Goal: Task Accomplishment & Management: Use online tool/utility

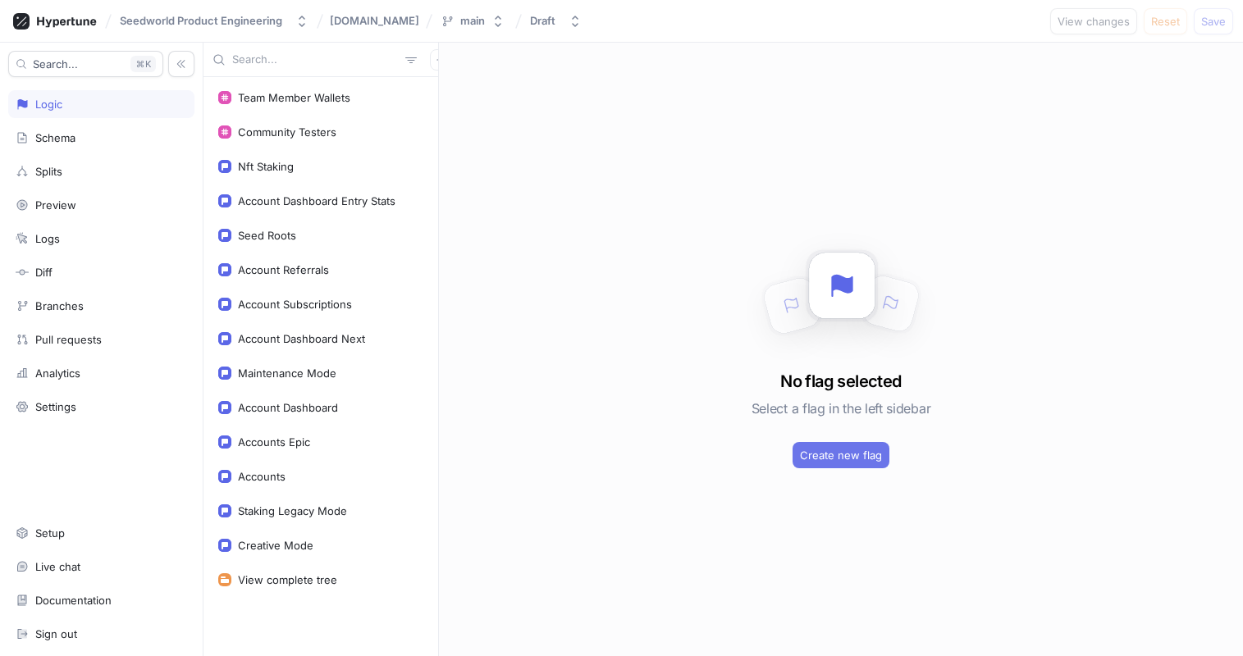
click at [815, 455] on span "Create new flag" at bounding box center [841, 455] width 82 height 10
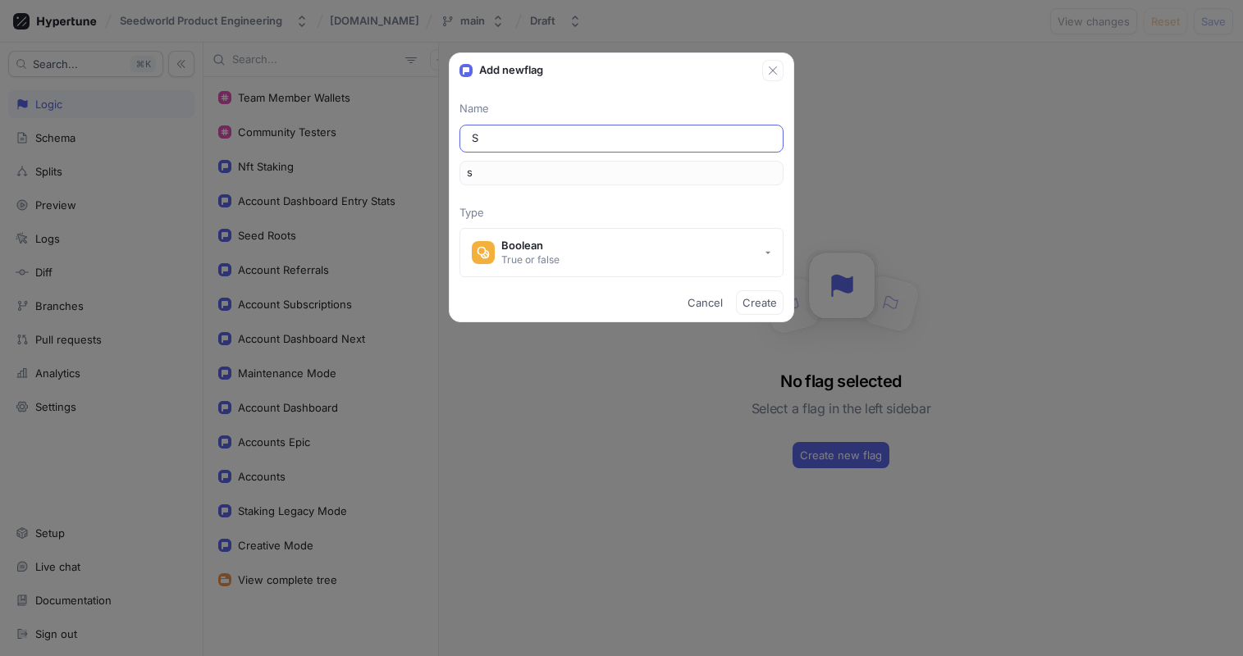
type input "So"
type input "so"
type input "Sol"
type input "sol"
type input "Sola"
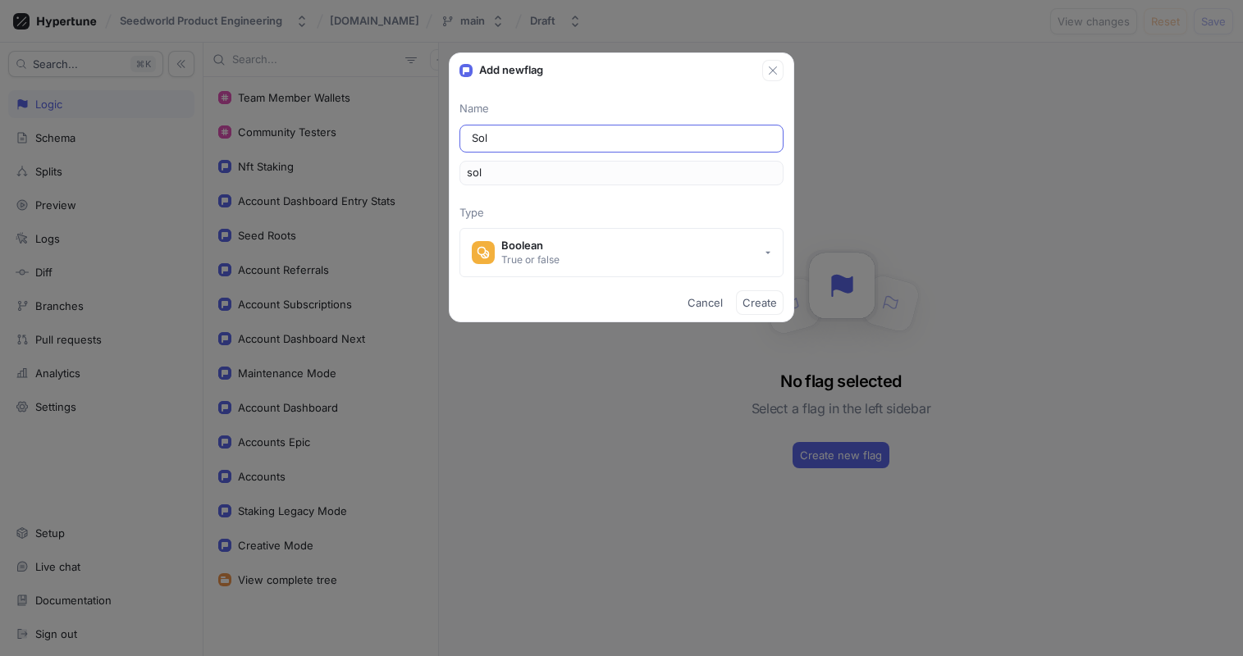
type input "sola"
type input "Solan"
type input "solan"
type input "Solana"
type input "solana"
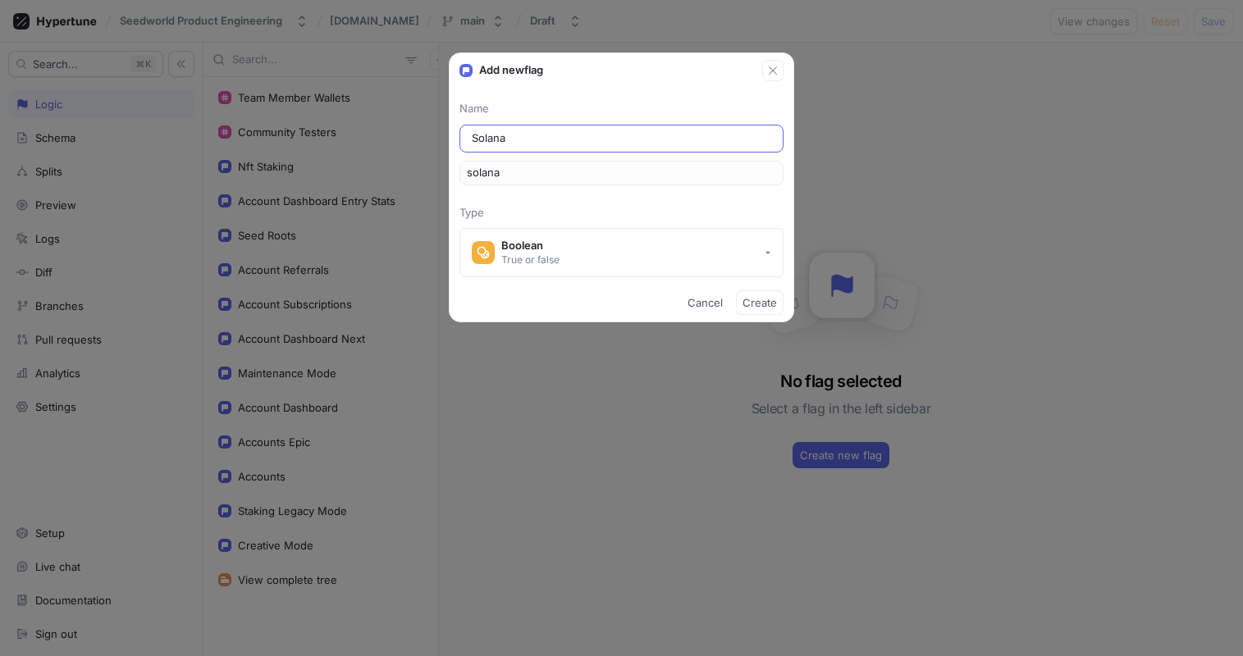
type input "SolanaF"
type input "solanaF"
type input "SolanaFa"
type input "solanaFa"
type input "SolanaFar"
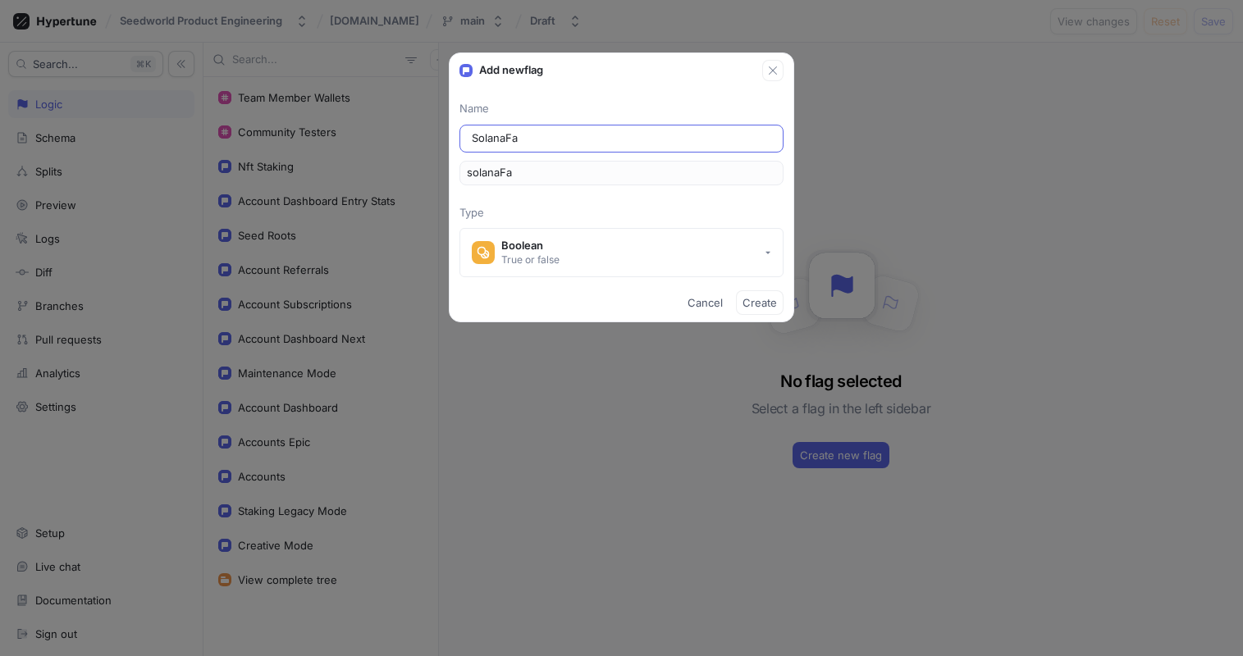
type input "solanaFar"
type input "SolanaFarm"
type input "solanaFarm"
type input "SolanaFarmi"
type input "solanaFarmi"
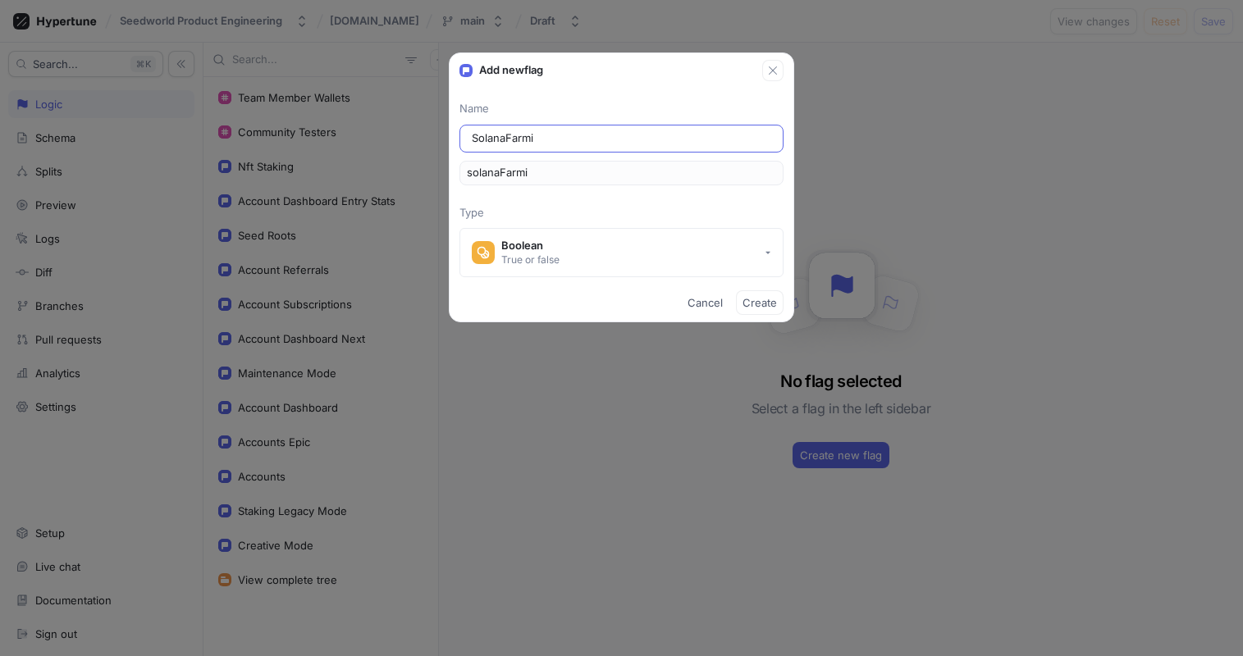
type input "SolanaFarmin"
type input "solanaFarmin"
type input "SolanaFarming"
type input "solanaFarming"
click at [505, 143] on input "SolanaFarming" at bounding box center [621, 138] width 299 height 16
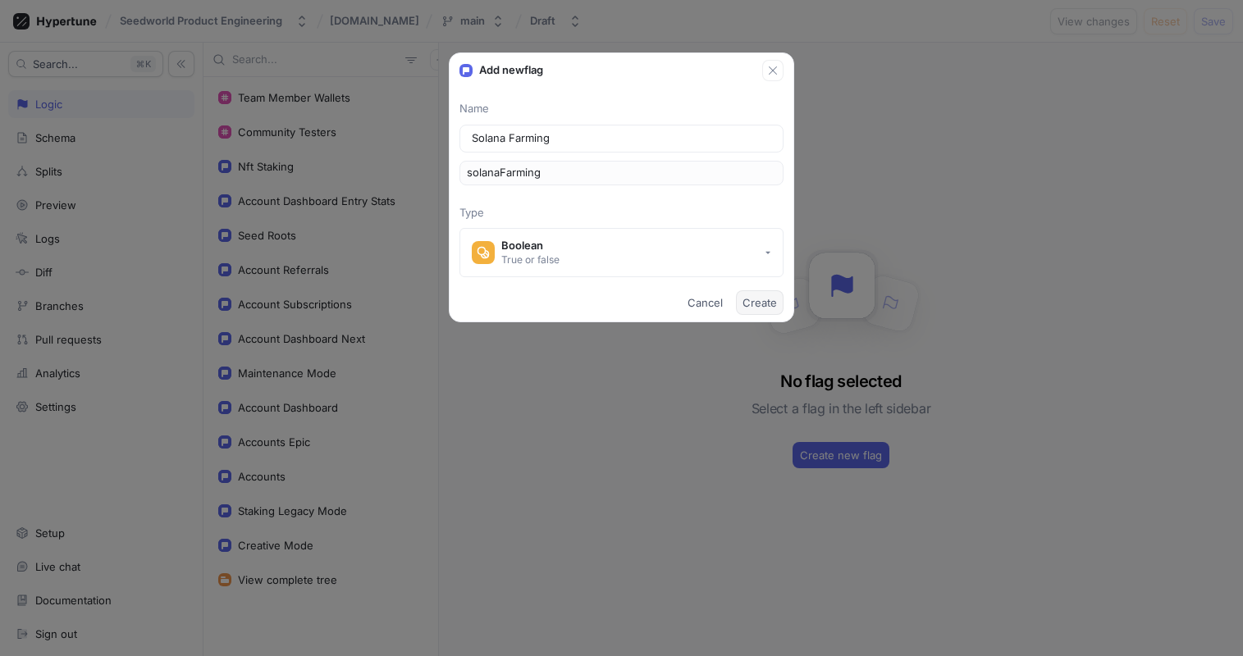
type input "Solana Farming"
click at [775, 303] on span "Create" at bounding box center [760, 303] width 34 height 10
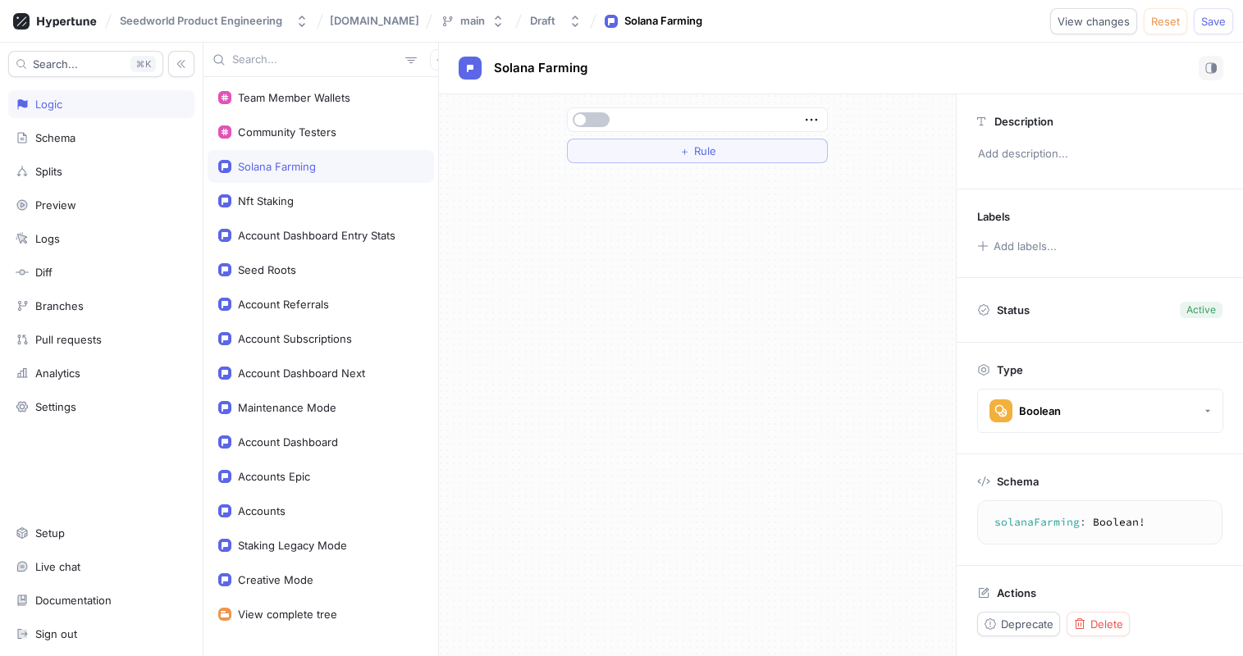
click at [700, 115] on div at bounding box center [695, 120] width 249 height 10
click at [698, 142] on button "＋ Rule" at bounding box center [697, 151] width 261 height 25
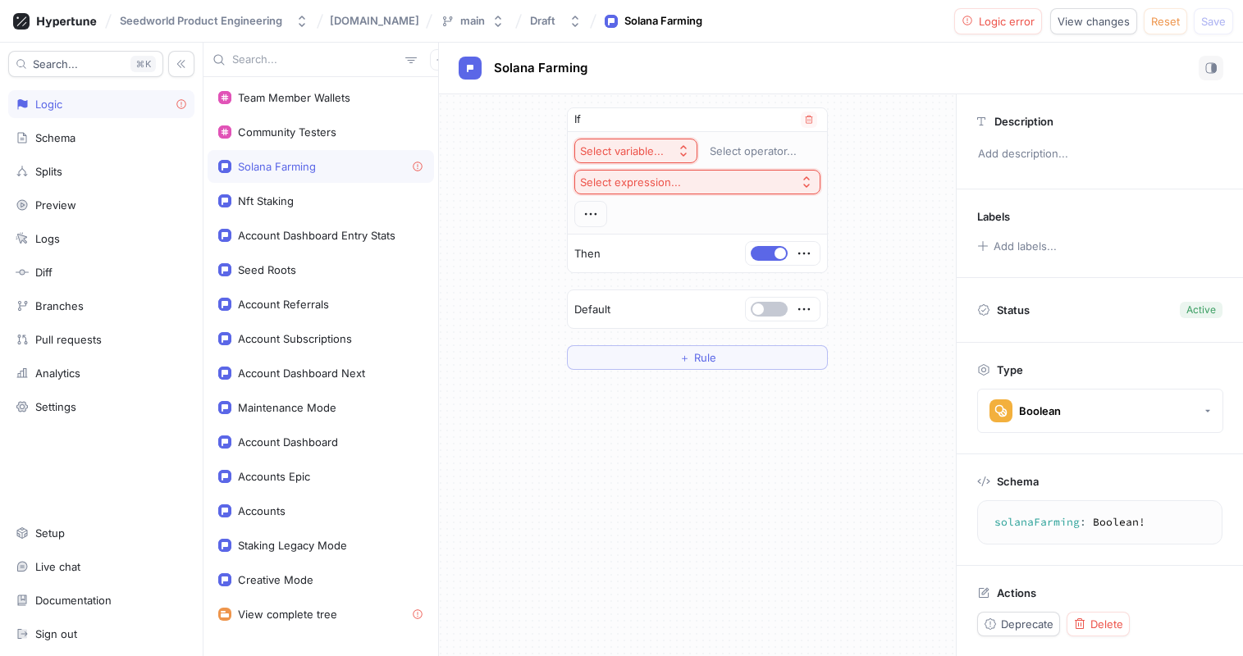
click at [695, 172] on button "Select expression..." at bounding box center [697, 182] width 246 height 25
type input "e"
click at [645, 144] on div "Select variable..." at bounding box center [622, 151] width 84 height 14
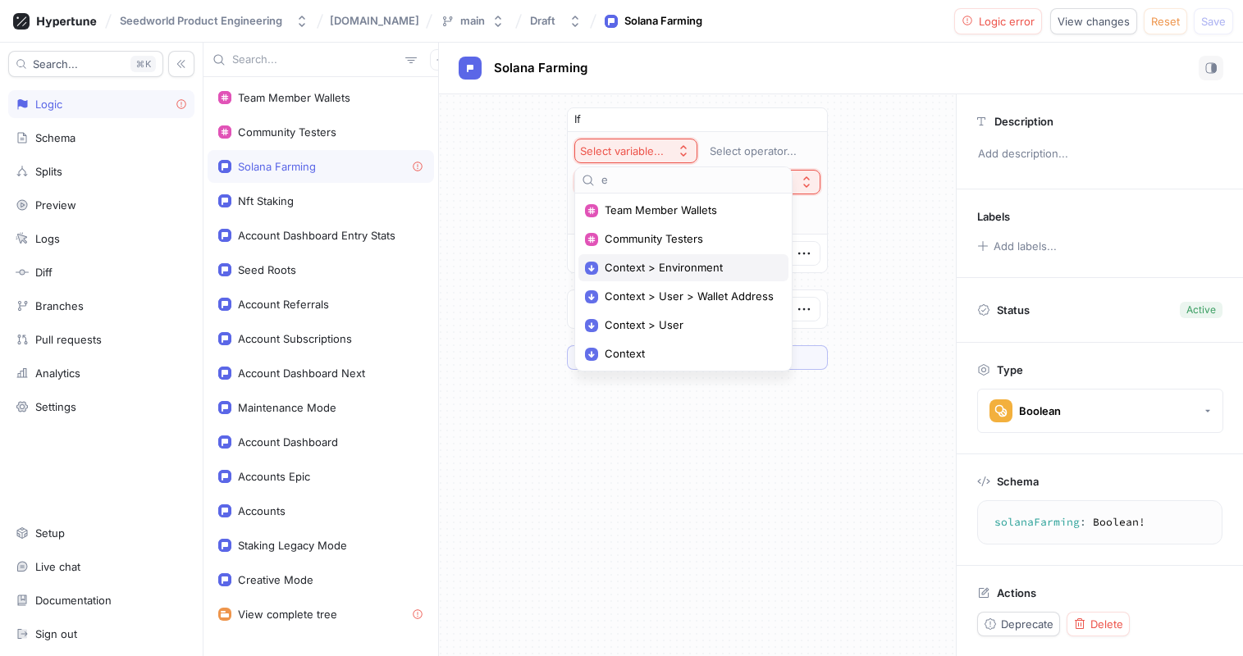
type input "e"
click at [666, 261] on span "Context > Environment" at bounding box center [689, 268] width 169 height 14
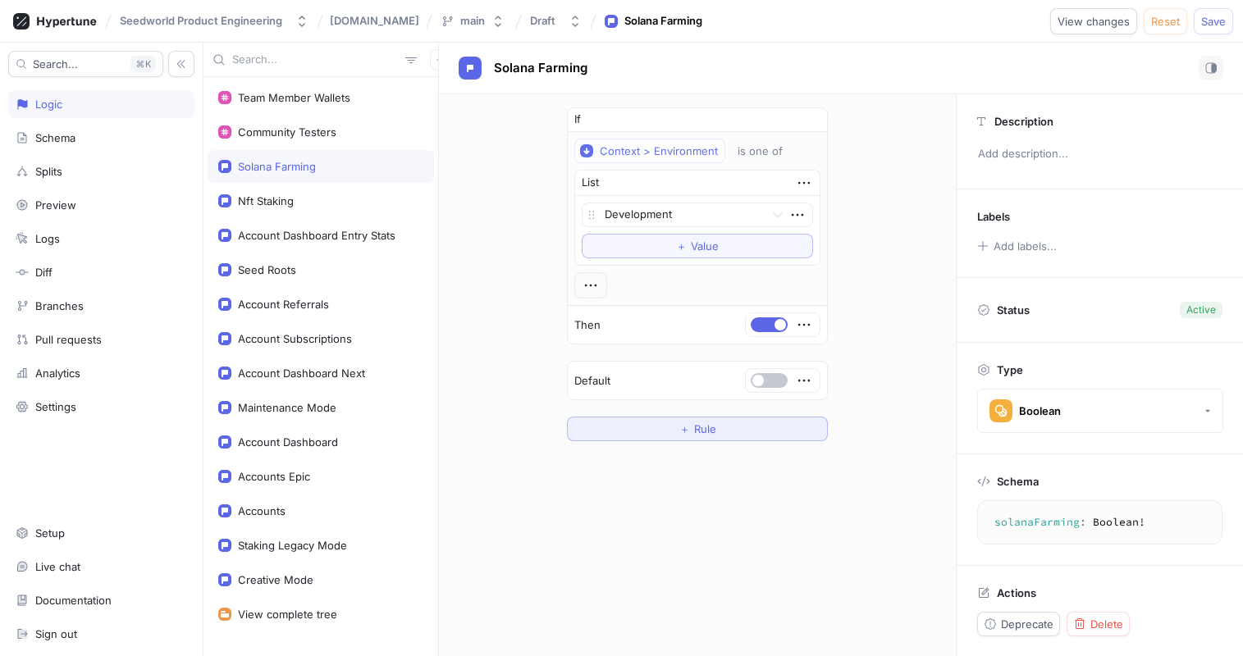
click at [705, 424] on span "Rule" at bounding box center [705, 429] width 22 height 10
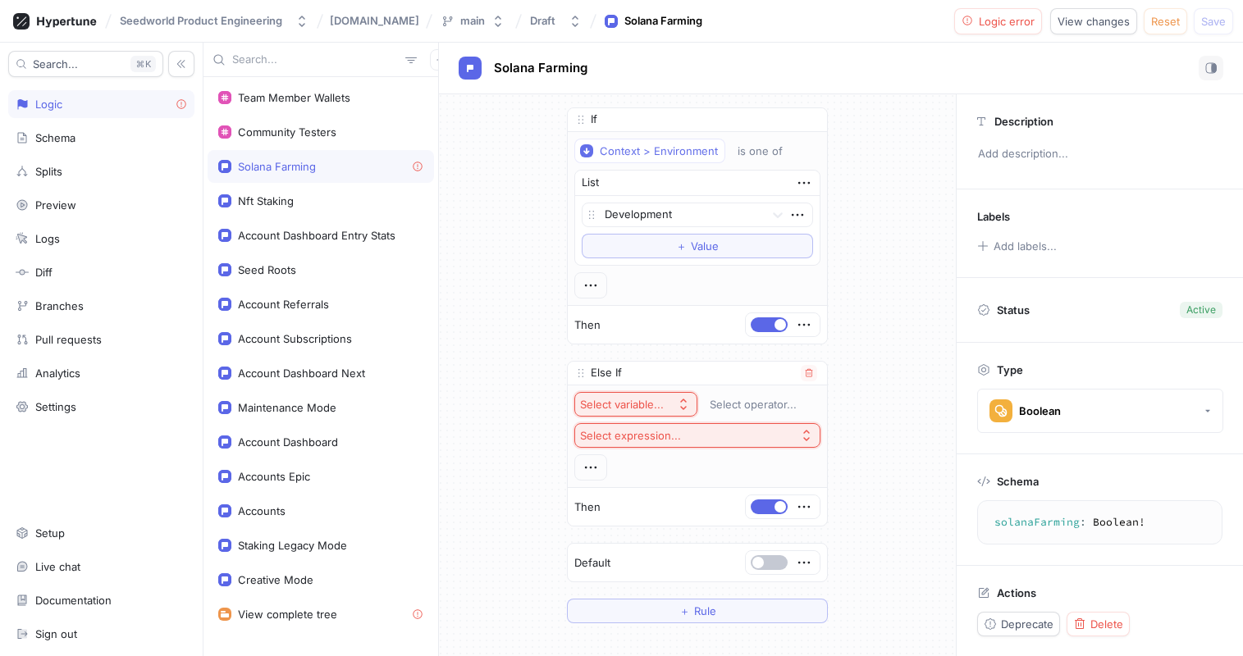
click at [652, 403] on div "Select variable..." at bounding box center [622, 405] width 84 height 14
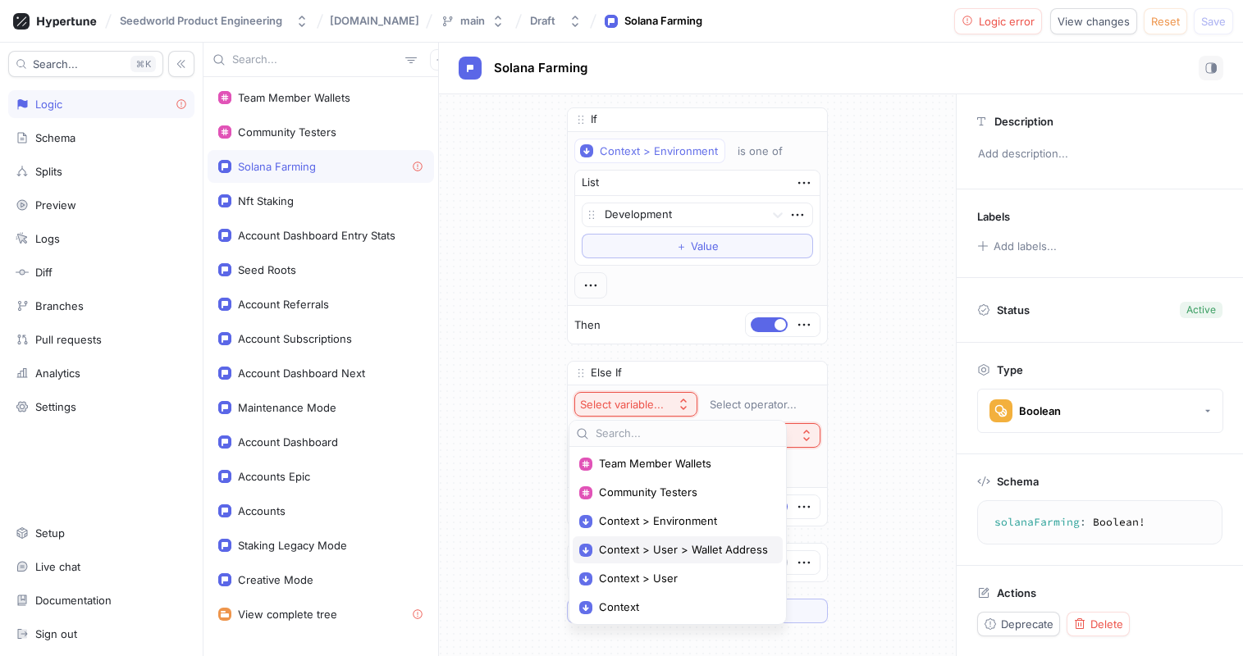
click at [678, 544] on span "Context > User > Wallet Address" at bounding box center [683, 550] width 169 height 14
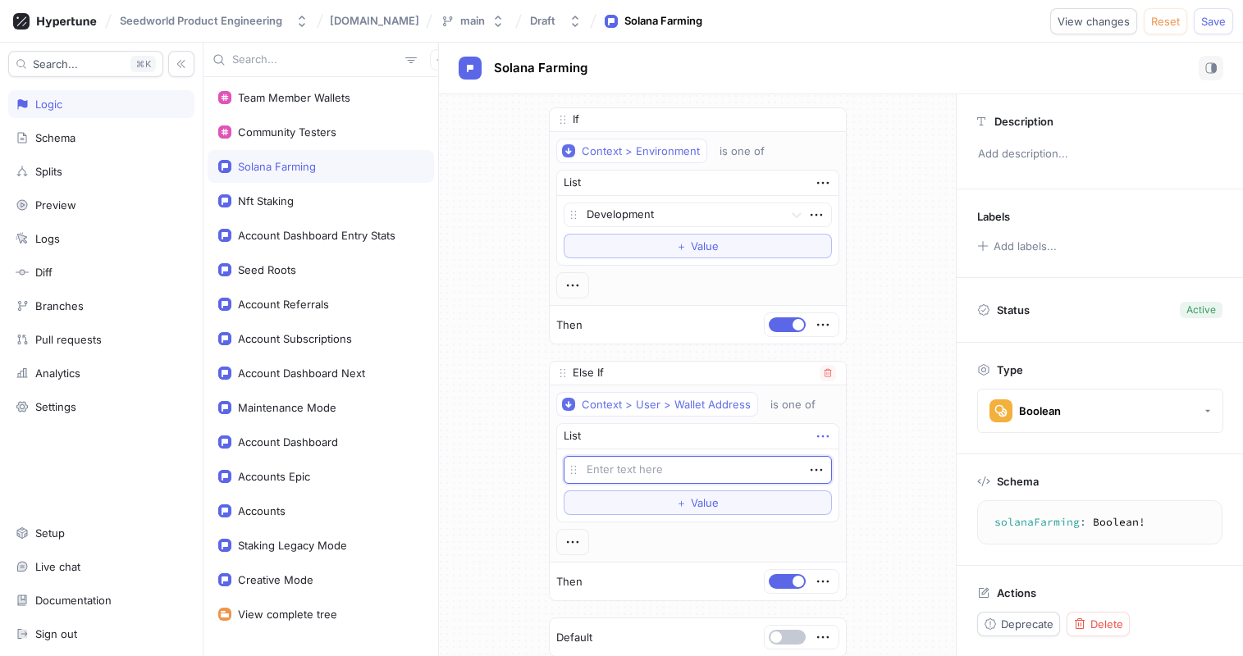
click at [814, 441] on icon "button" at bounding box center [823, 437] width 18 height 18
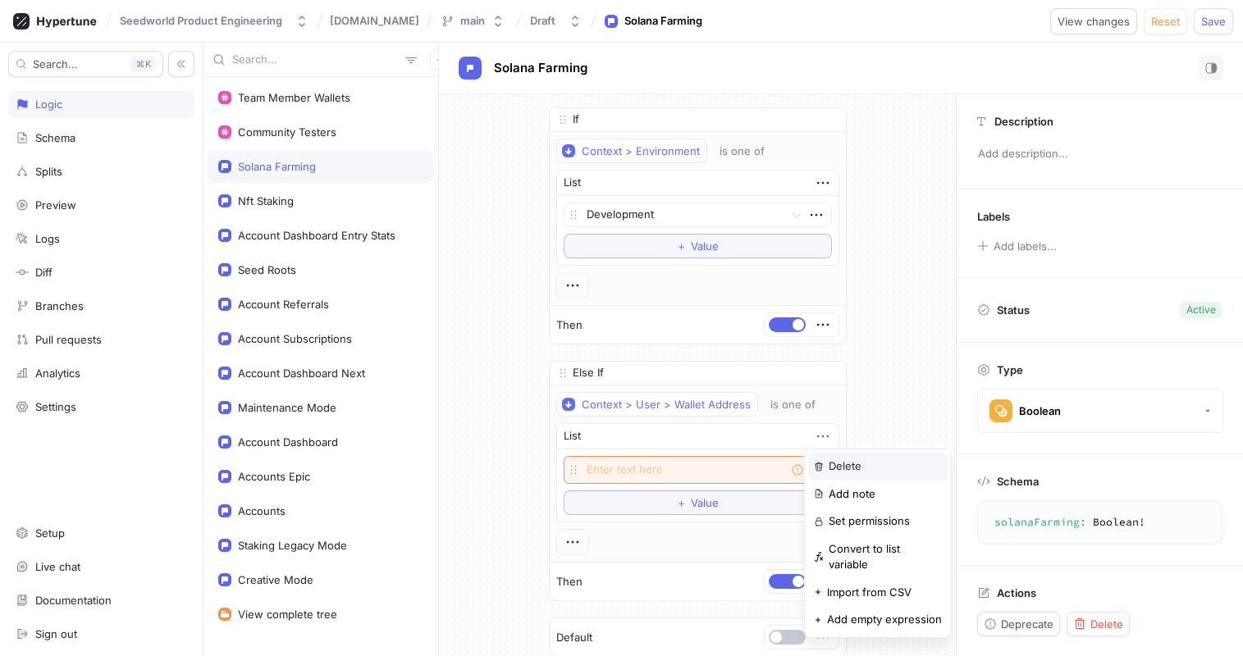
click at [827, 464] on div "Delete" at bounding box center [877, 467] width 139 height 28
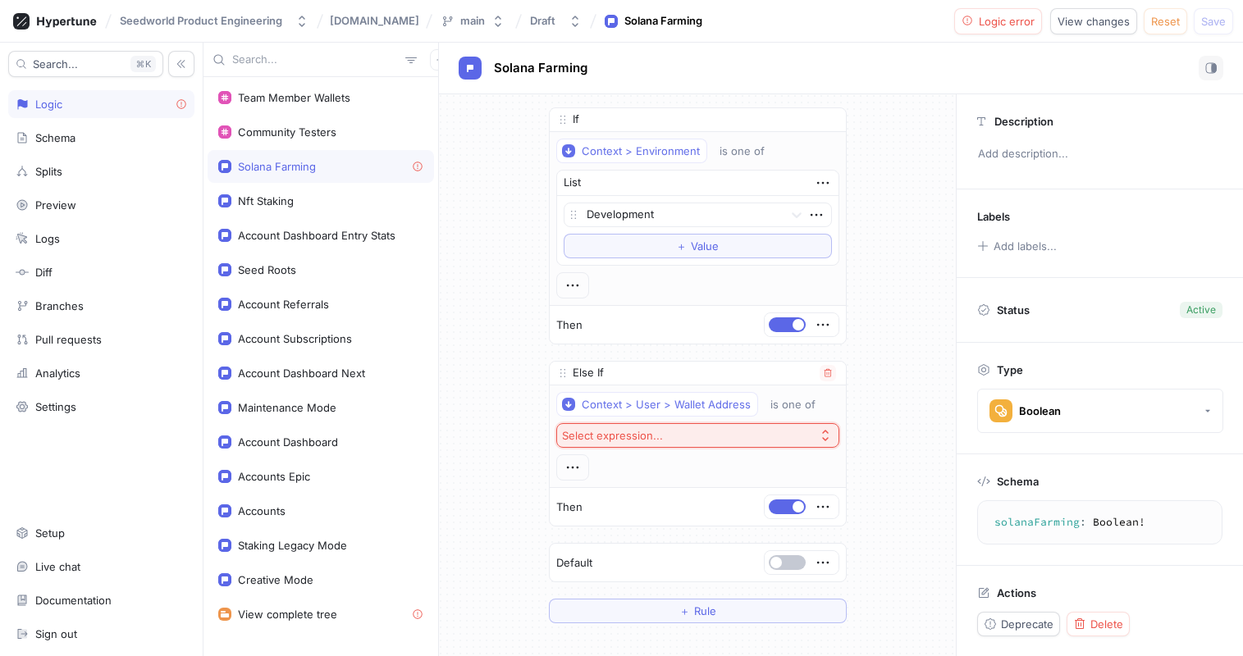
click at [798, 432] on button "Select expression..." at bounding box center [697, 435] width 283 height 25
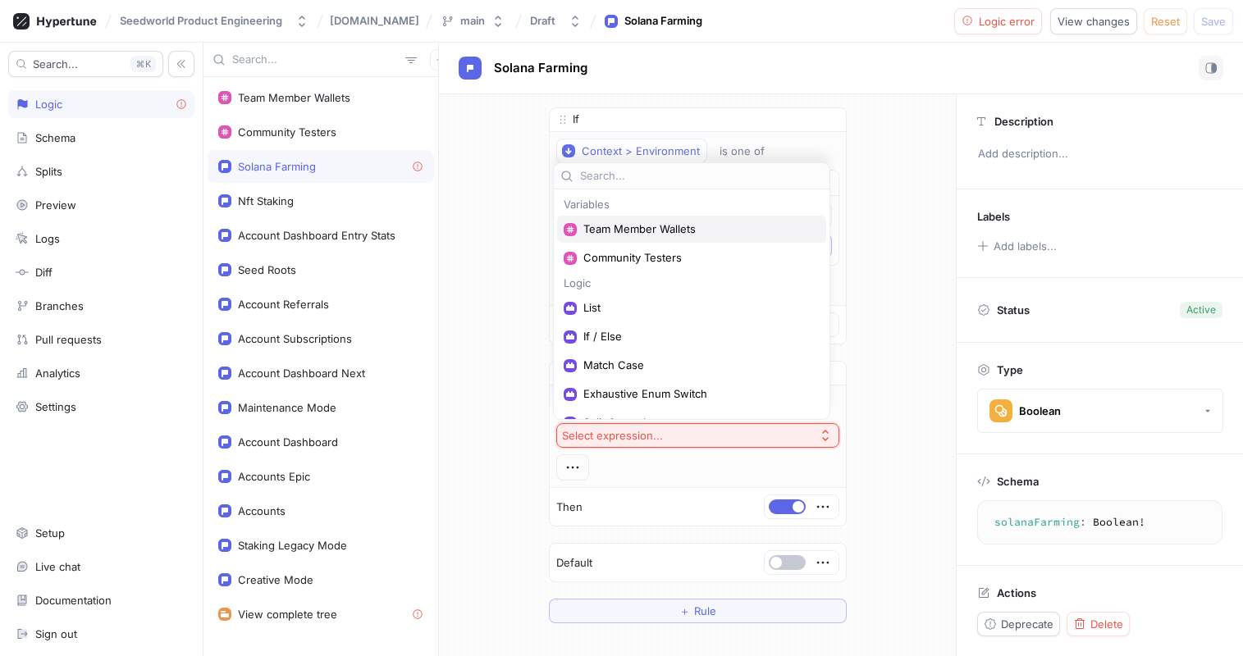
click at [626, 227] on span "Team Member Wallets" at bounding box center [697, 229] width 228 height 14
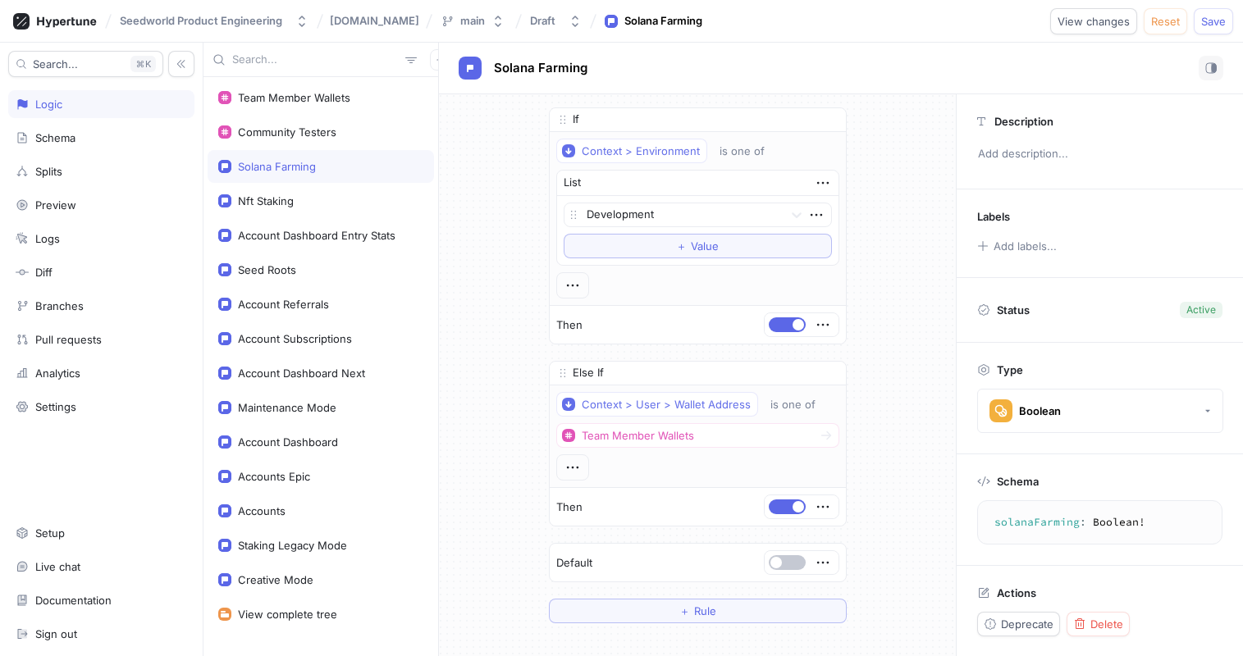
click at [515, 501] on div "If Context > Environment is one of List Development To pick up a draggable item…" at bounding box center [697, 365] width 517 height 542
click at [1216, 26] on span "Save" at bounding box center [1213, 21] width 25 height 10
click at [713, 403] on div "Context > User > Wallet Address" at bounding box center [666, 405] width 169 height 14
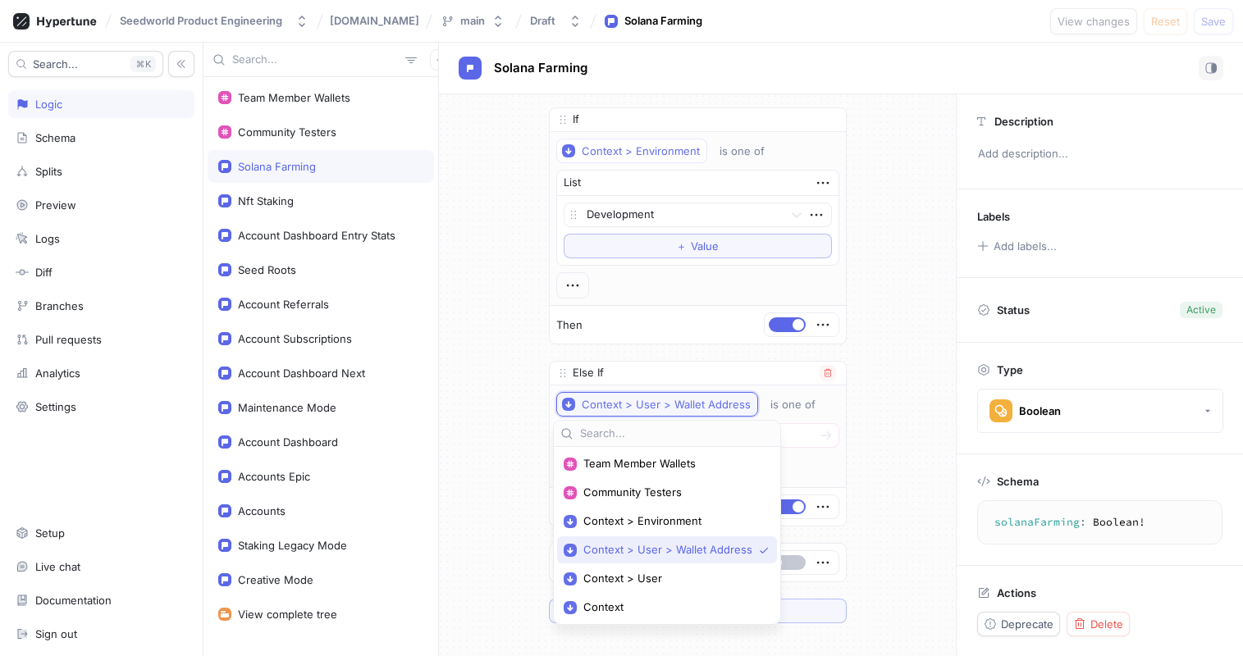
click at [713, 403] on div "Context > User > Wallet Address" at bounding box center [666, 405] width 169 height 14
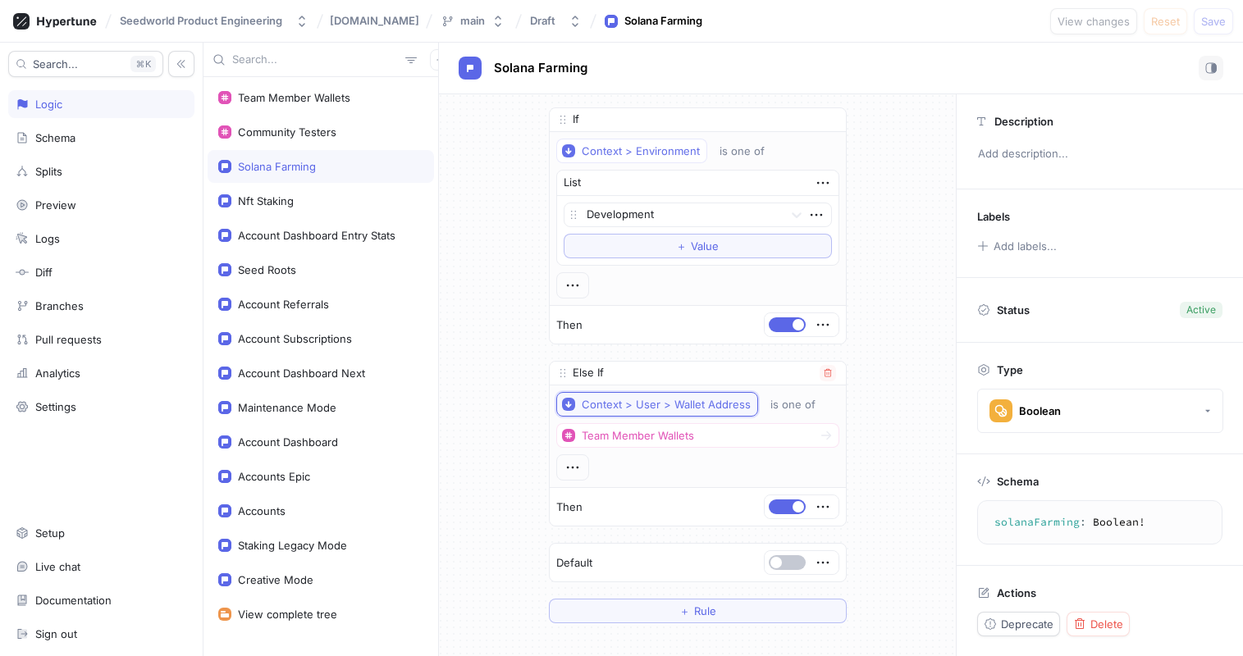
click at [713, 403] on div "Context > User > Wallet Address" at bounding box center [666, 405] width 169 height 14
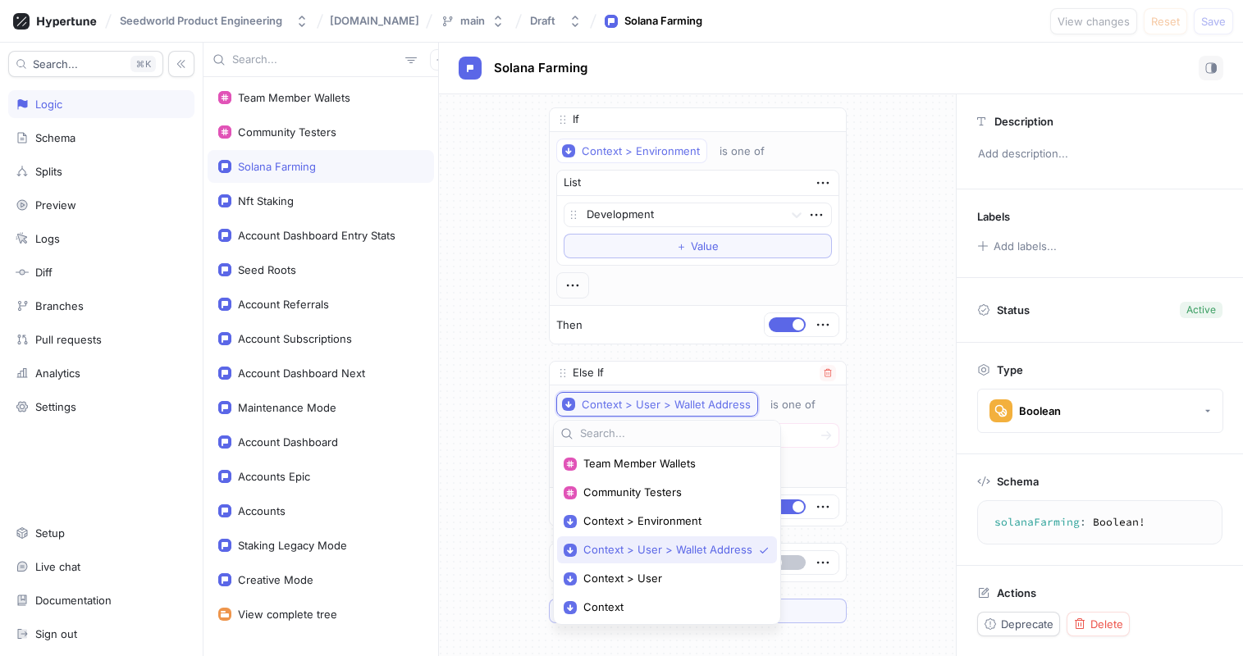
click at [713, 403] on div "Context > User > Wallet Address" at bounding box center [666, 405] width 169 height 14
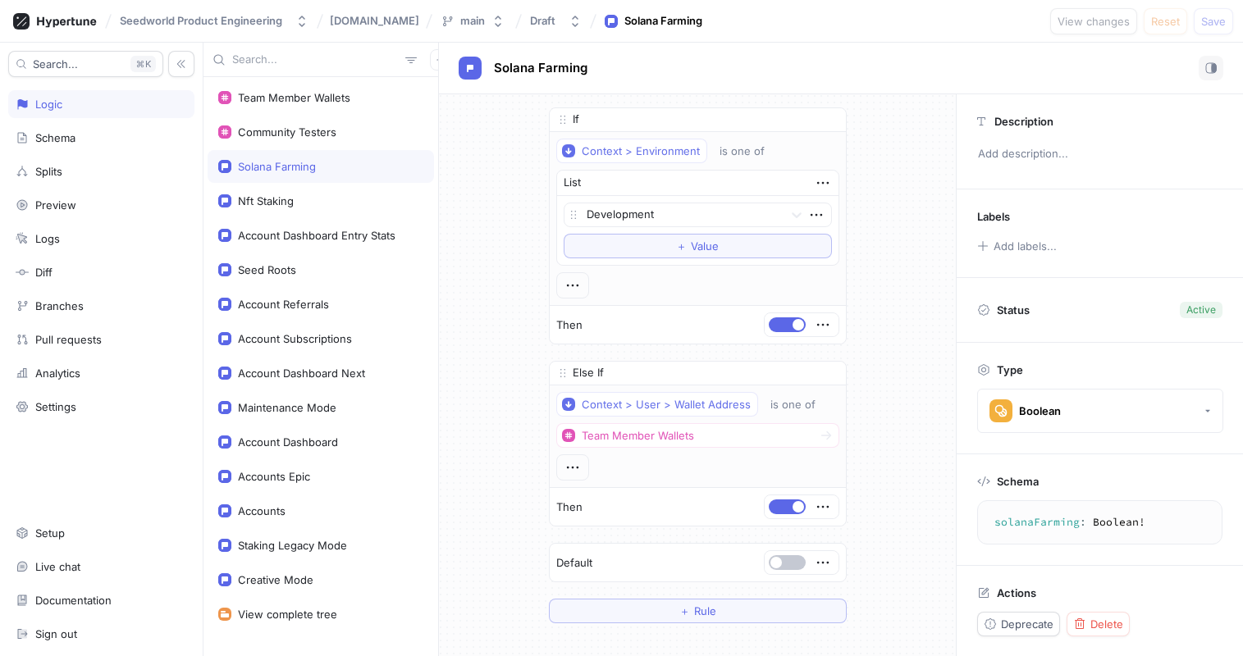
click at [905, 391] on div "If Context > Environment is one of List Development To pick up a draggable item…" at bounding box center [697, 365] width 517 height 542
click at [678, 401] on div "Context > User > Wallet Address" at bounding box center [666, 405] width 169 height 14
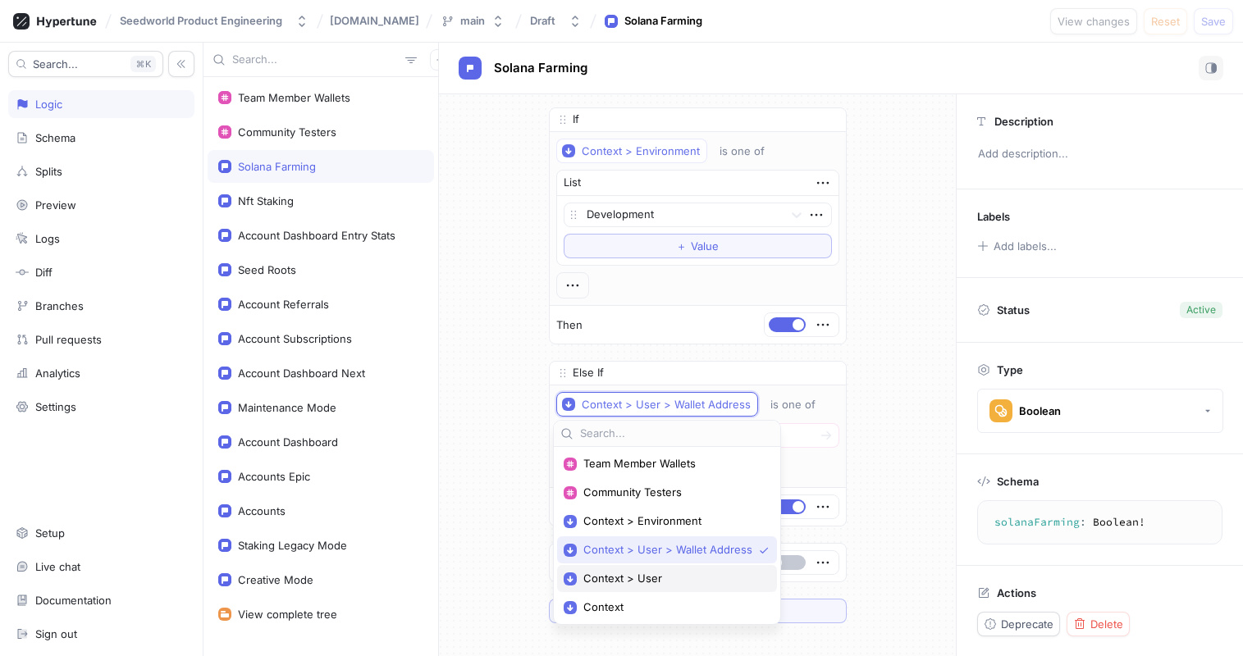
click at [656, 573] on span "Context > User" at bounding box center [672, 579] width 179 height 14
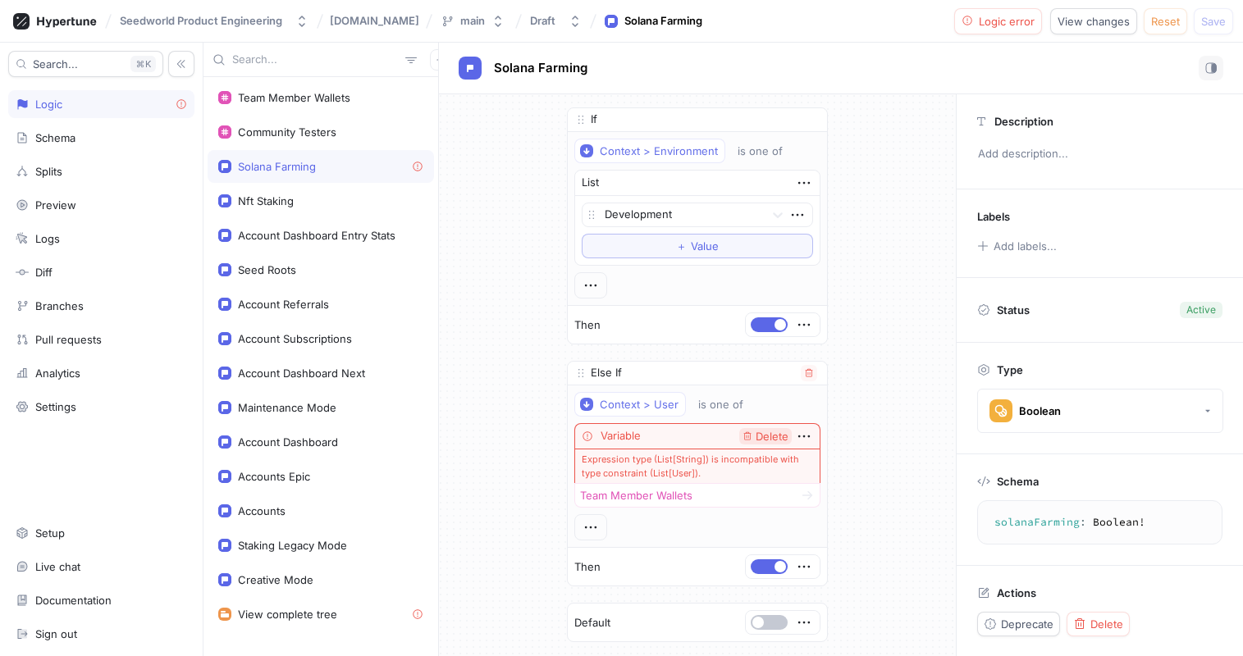
click at [768, 437] on span "Delete" at bounding box center [772, 437] width 33 height 11
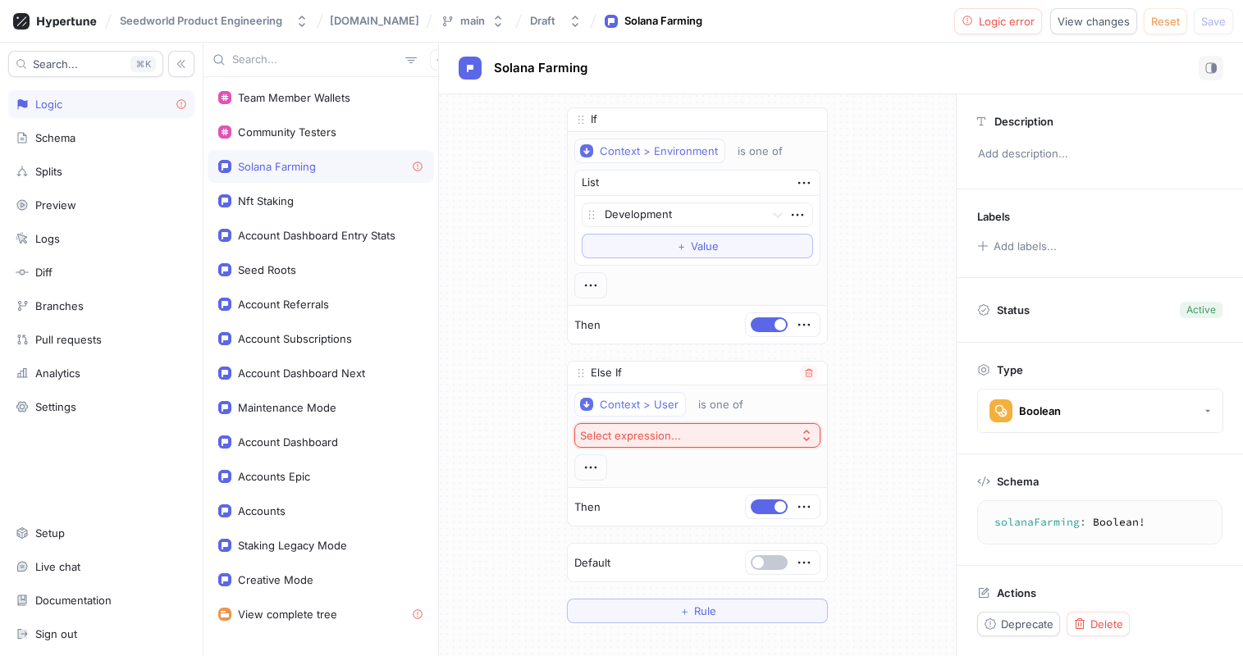
click at [768, 437] on button "Select expression..." at bounding box center [697, 435] width 246 height 25
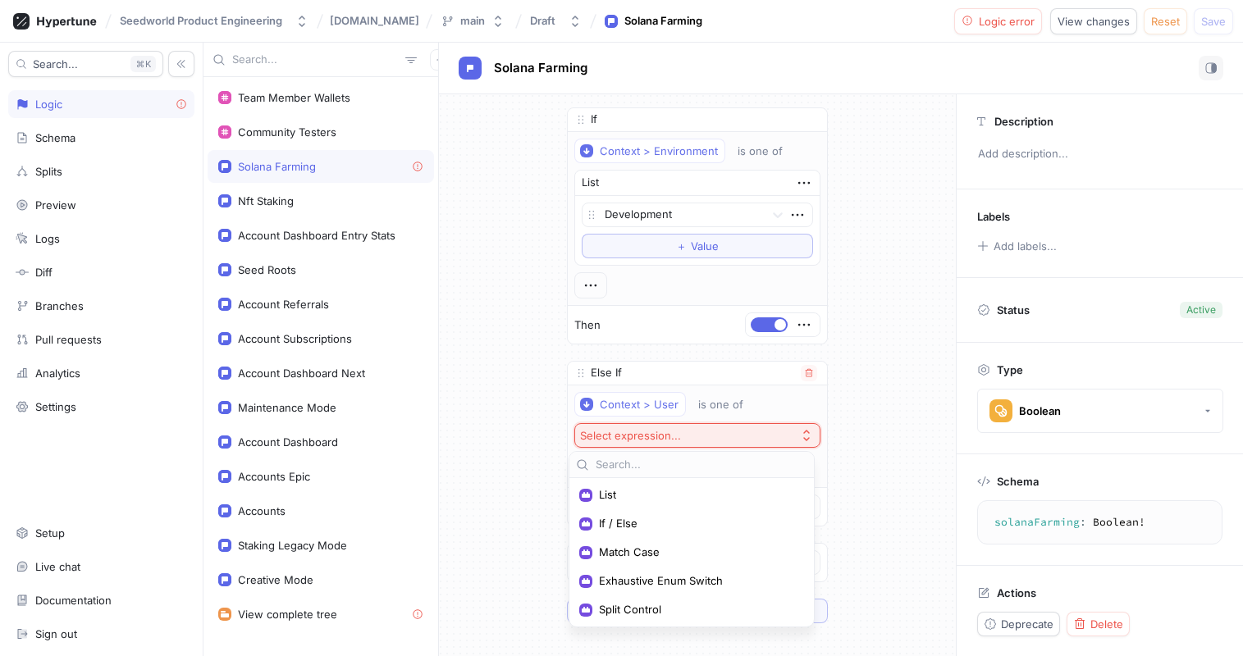
click at [768, 437] on button "Select expression..." at bounding box center [697, 435] width 246 height 25
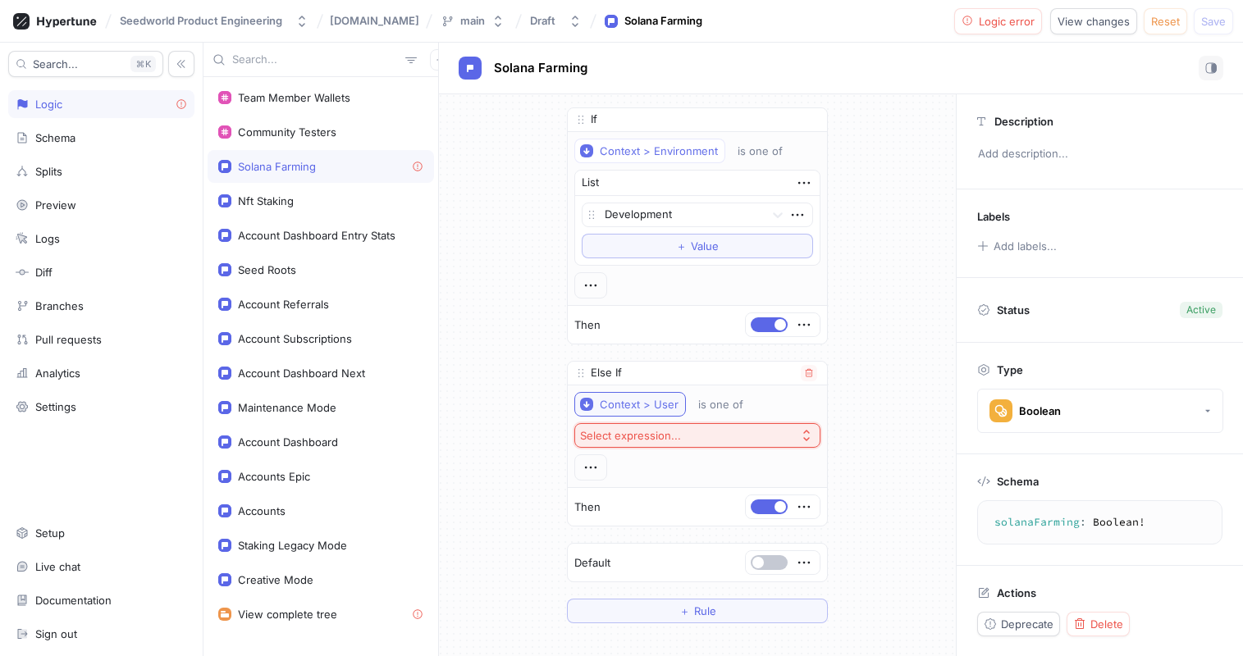
click at [645, 408] on div "Context > User" at bounding box center [639, 405] width 79 height 14
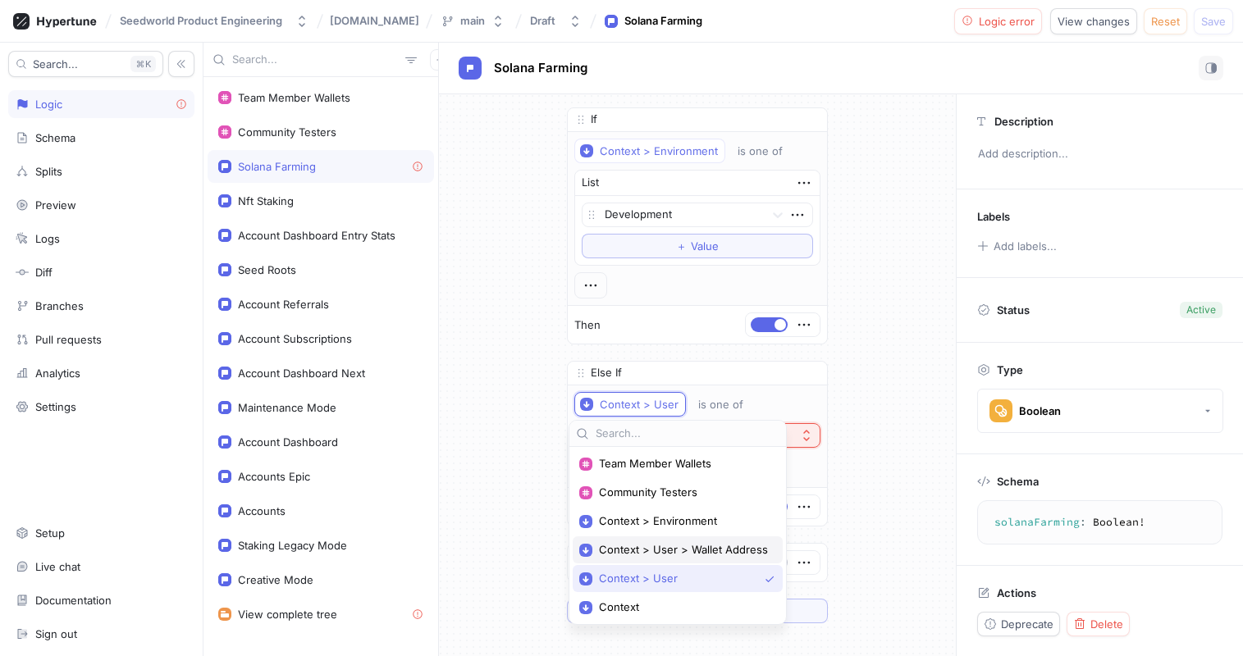
click at [716, 556] on span "Context > User > Wallet Address" at bounding box center [683, 550] width 169 height 14
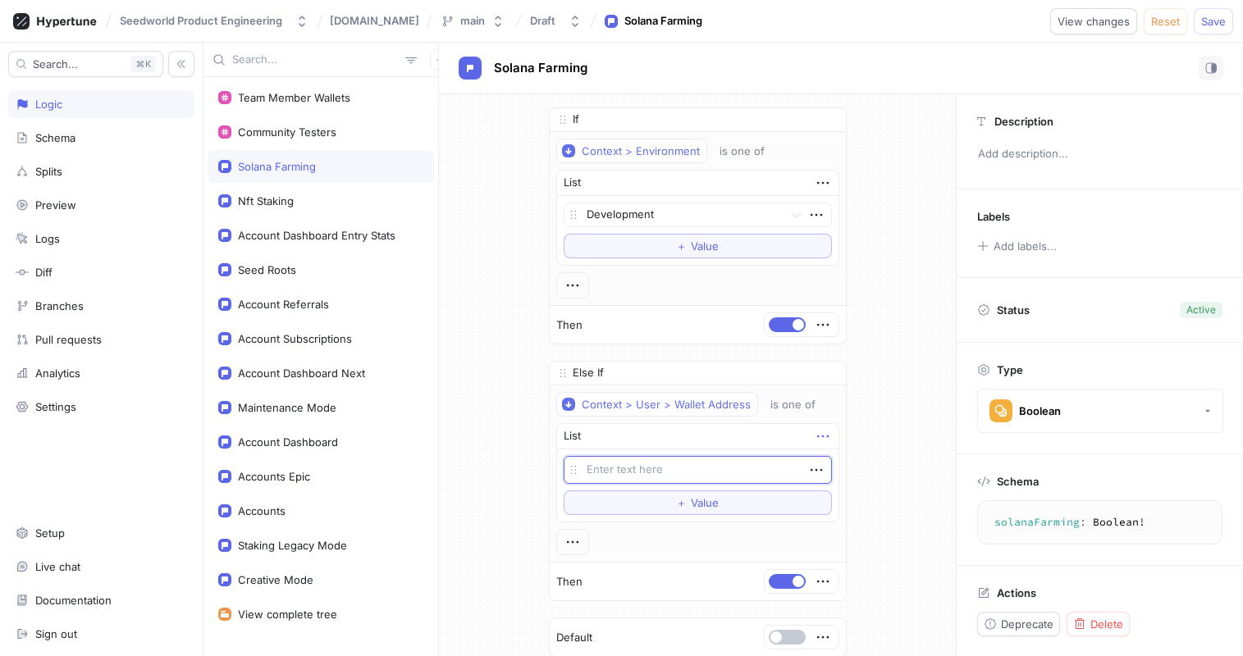
type textarea "x"
click at [814, 432] on icon "button" at bounding box center [823, 437] width 18 height 18
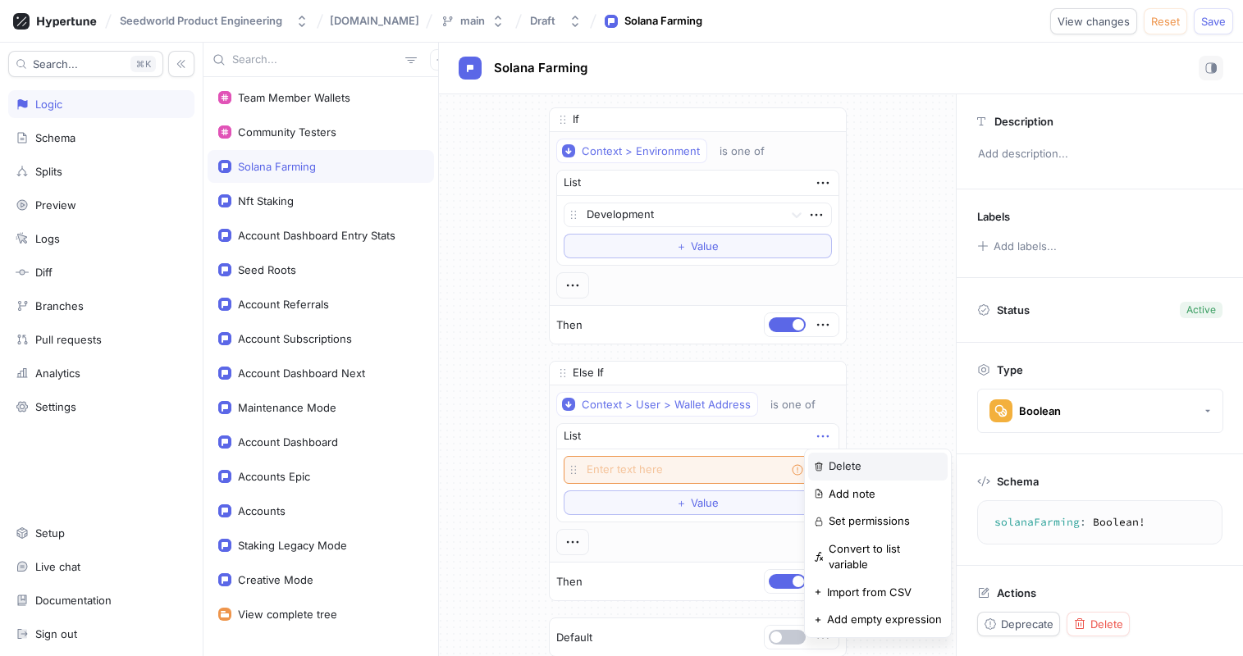
click at [828, 469] on div "Delete" at bounding box center [877, 467] width 139 height 28
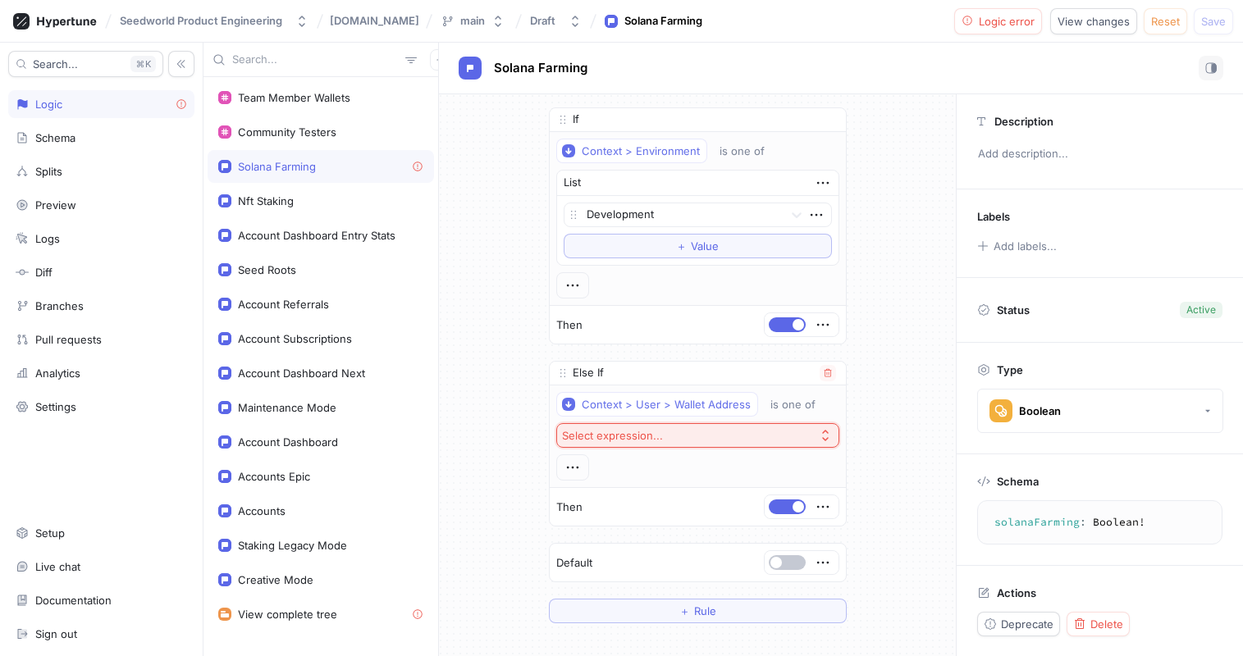
click at [716, 420] on div "Context > User > Wallet Address is one of Select expression..." at bounding box center [697, 436] width 283 height 89
click at [716, 428] on button "Select expression..." at bounding box center [697, 435] width 283 height 25
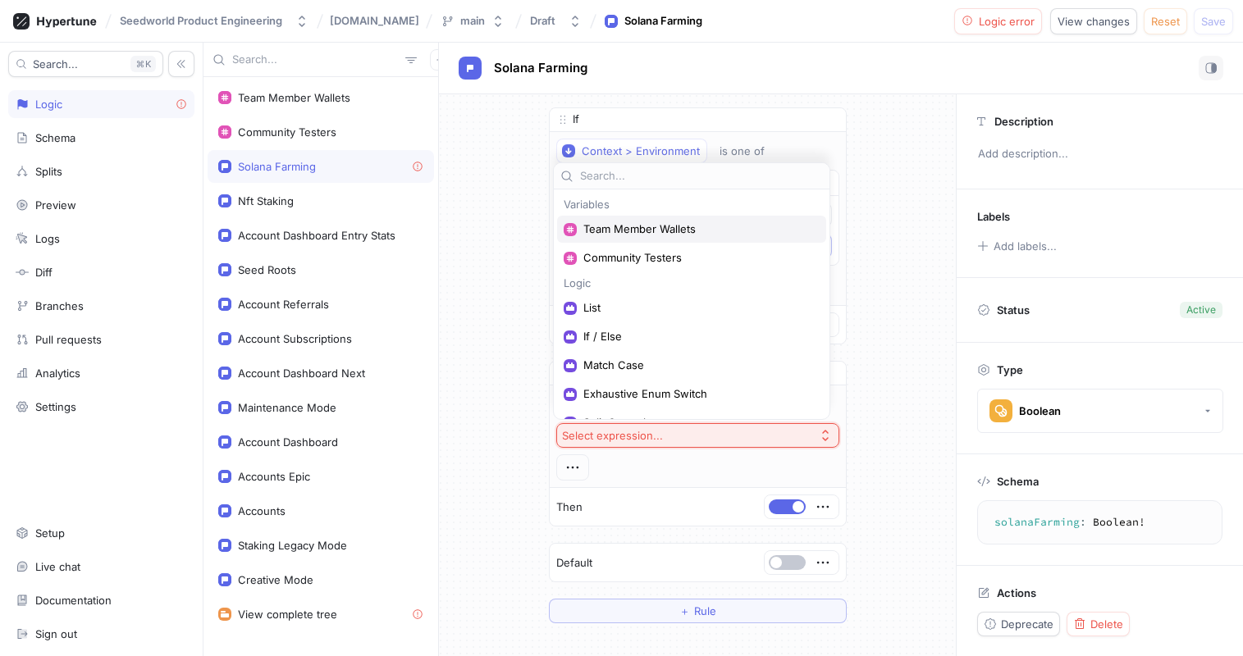
click at [674, 230] on span "Team Member Wallets" at bounding box center [697, 229] width 228 height 14
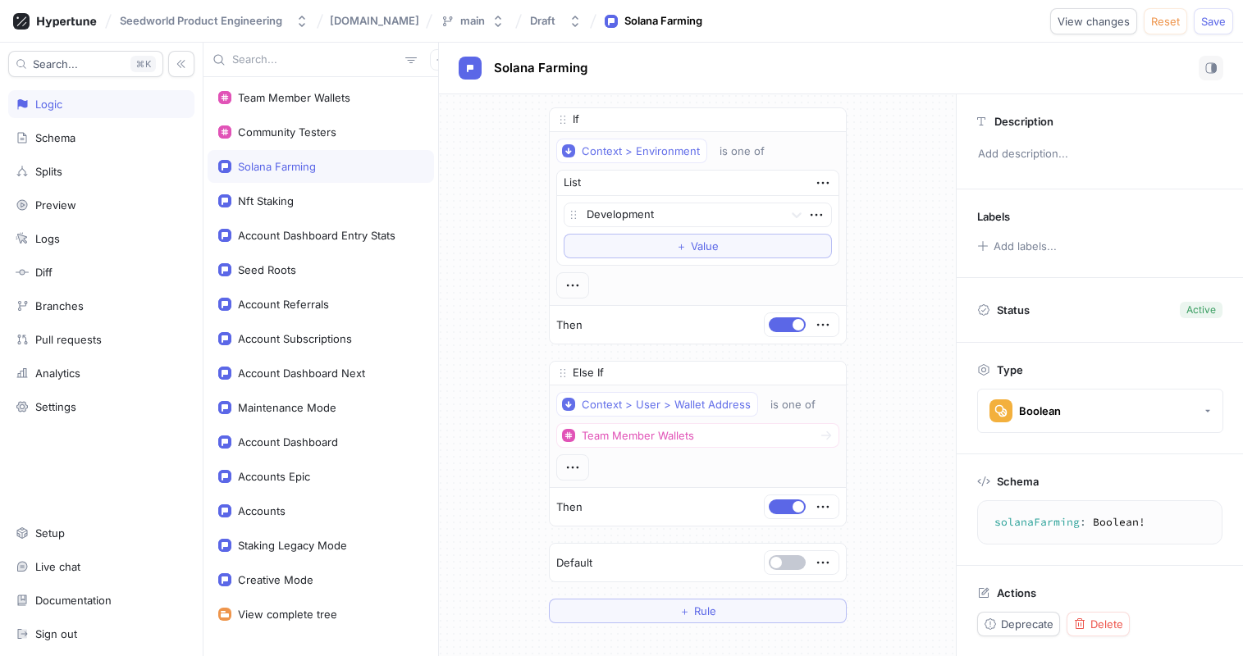
click at [940, 186] on div "If Context > Environment is one of List Development To pick up a draggable item…" at bounding box center [697, 365] width 517 height 542
click at [1205, 24] on span "Save" at bounding box center [1213, 21] width 25 height 10
